Goal: Find specific page/section: Find specific page/section

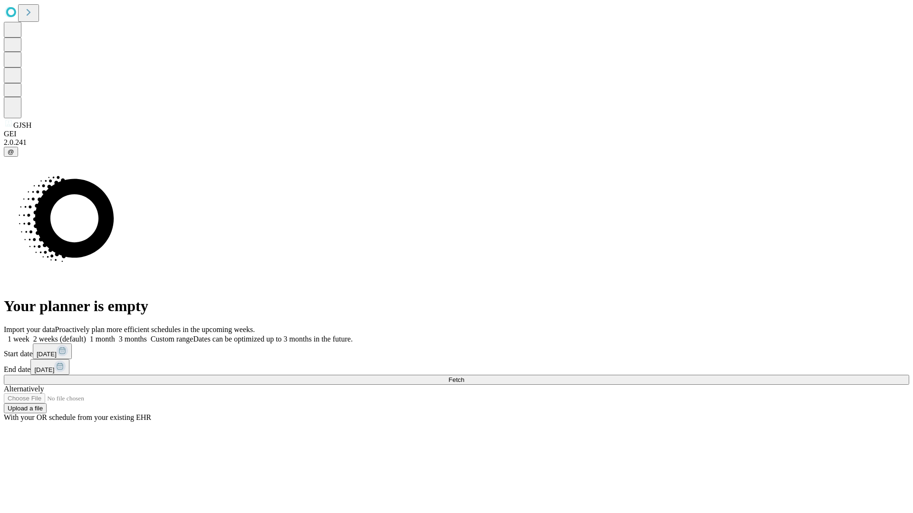
click at [464, 377] on span "Fetch" at bounding box center [456, 380] width 16 height 7
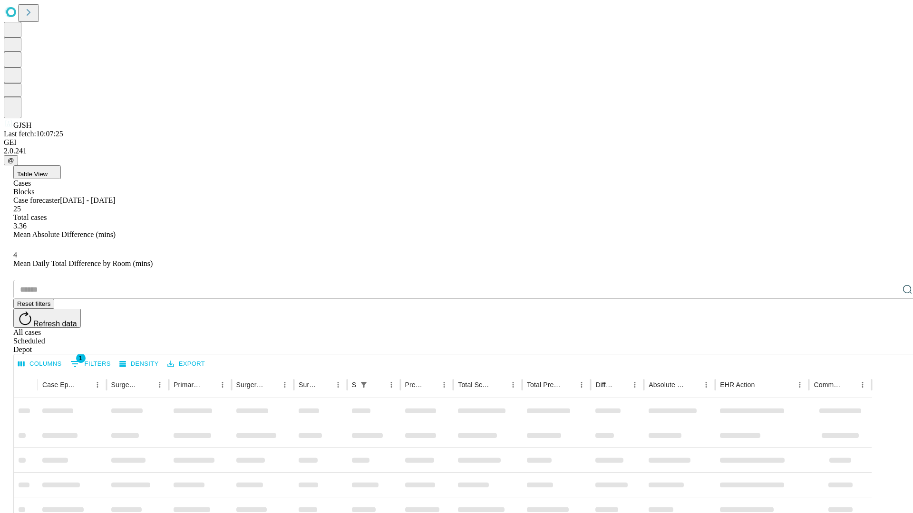
click at [888, 346] on div "Depot" at bounding box center [465, 350] width 905 height 9
